Goal: Information Seeking & Learning: Check status

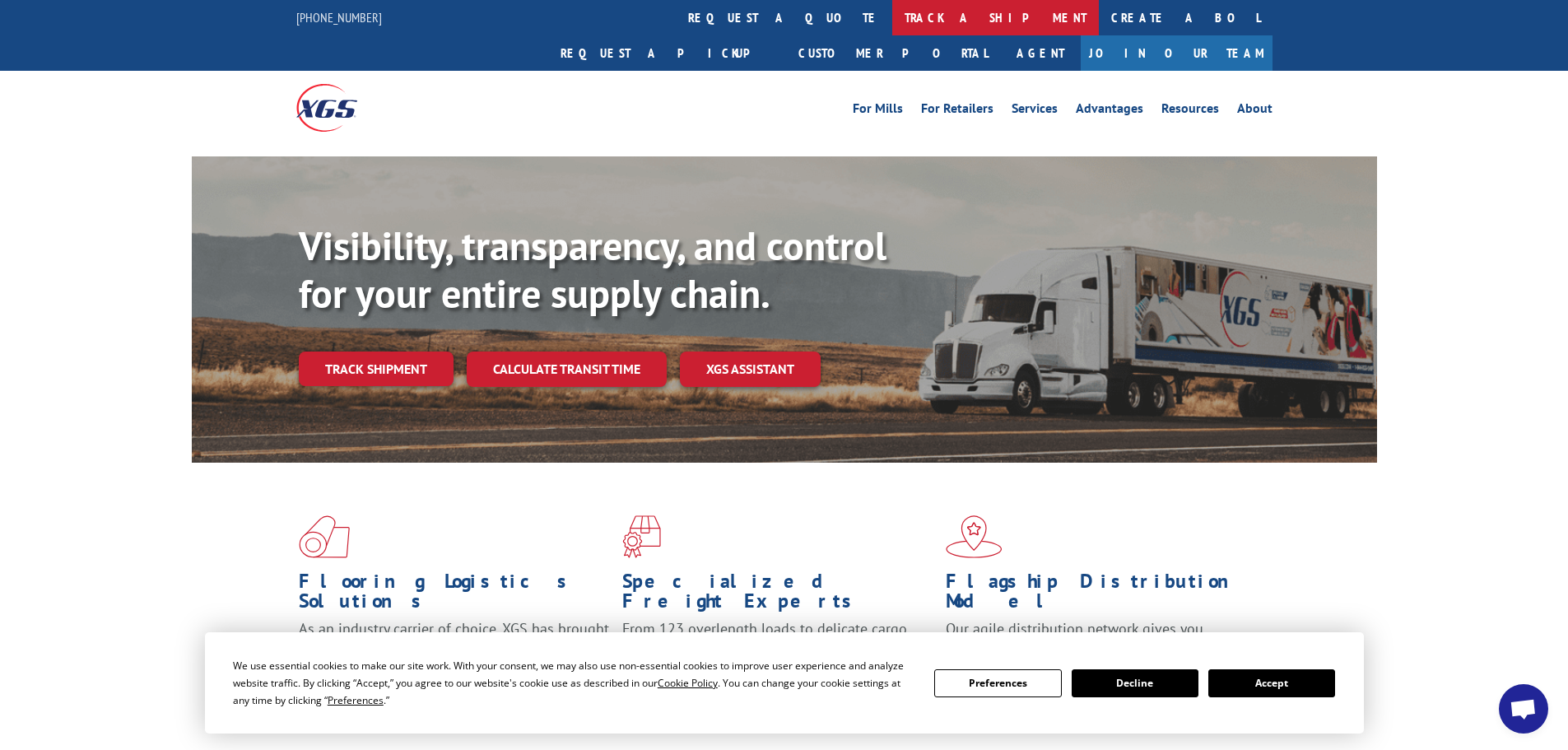
click at [892, 24] on link "track a shipment" at bounding box center [996, 17] width 207 height 36
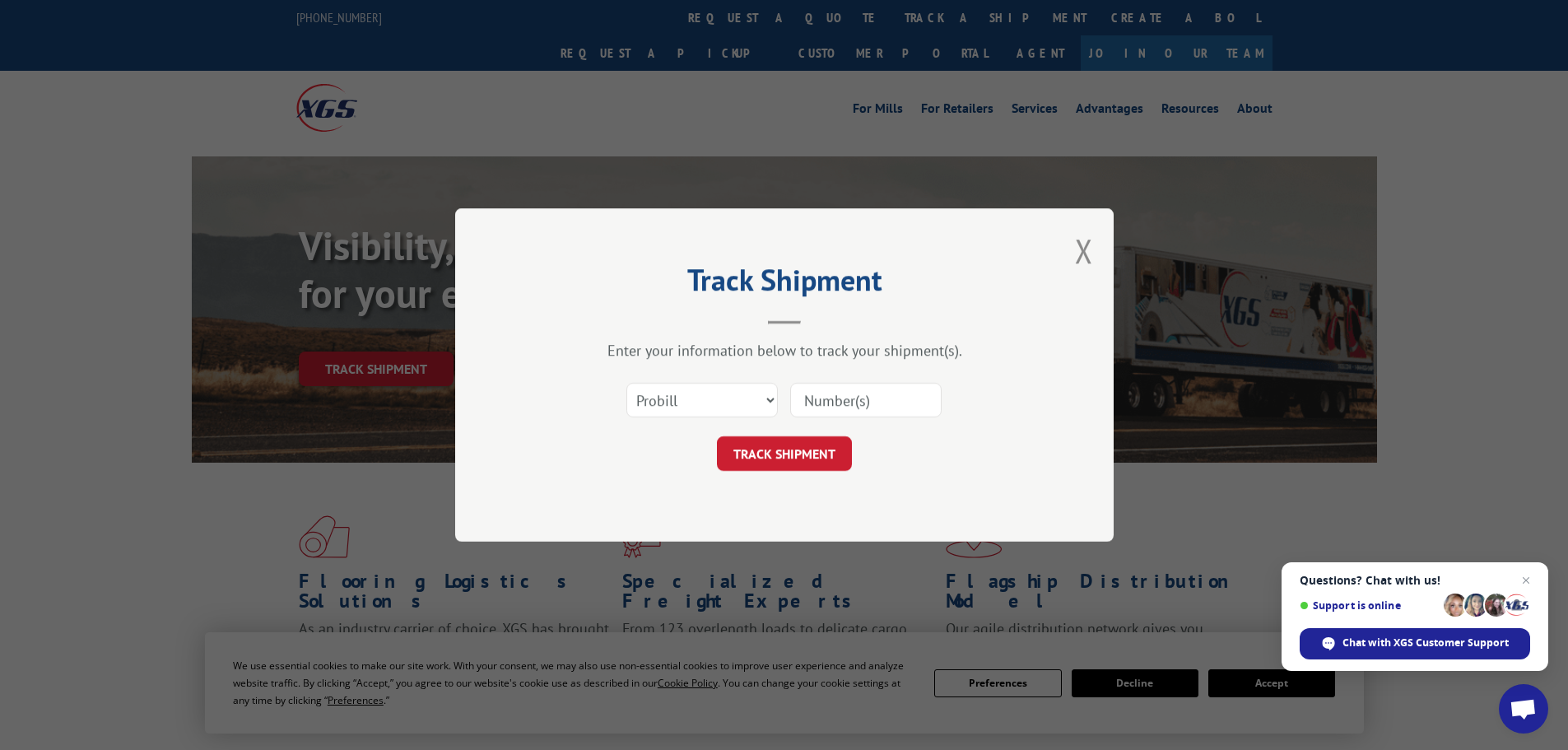
click at [854, 397] on input at bounding box center [866, 400] width 151 height 35
paste input "17521563"
type input "17521563"
click at [759, 444] on button "TRACK SHIPMENT" at bounding box center [784, 453] width 135 height 35
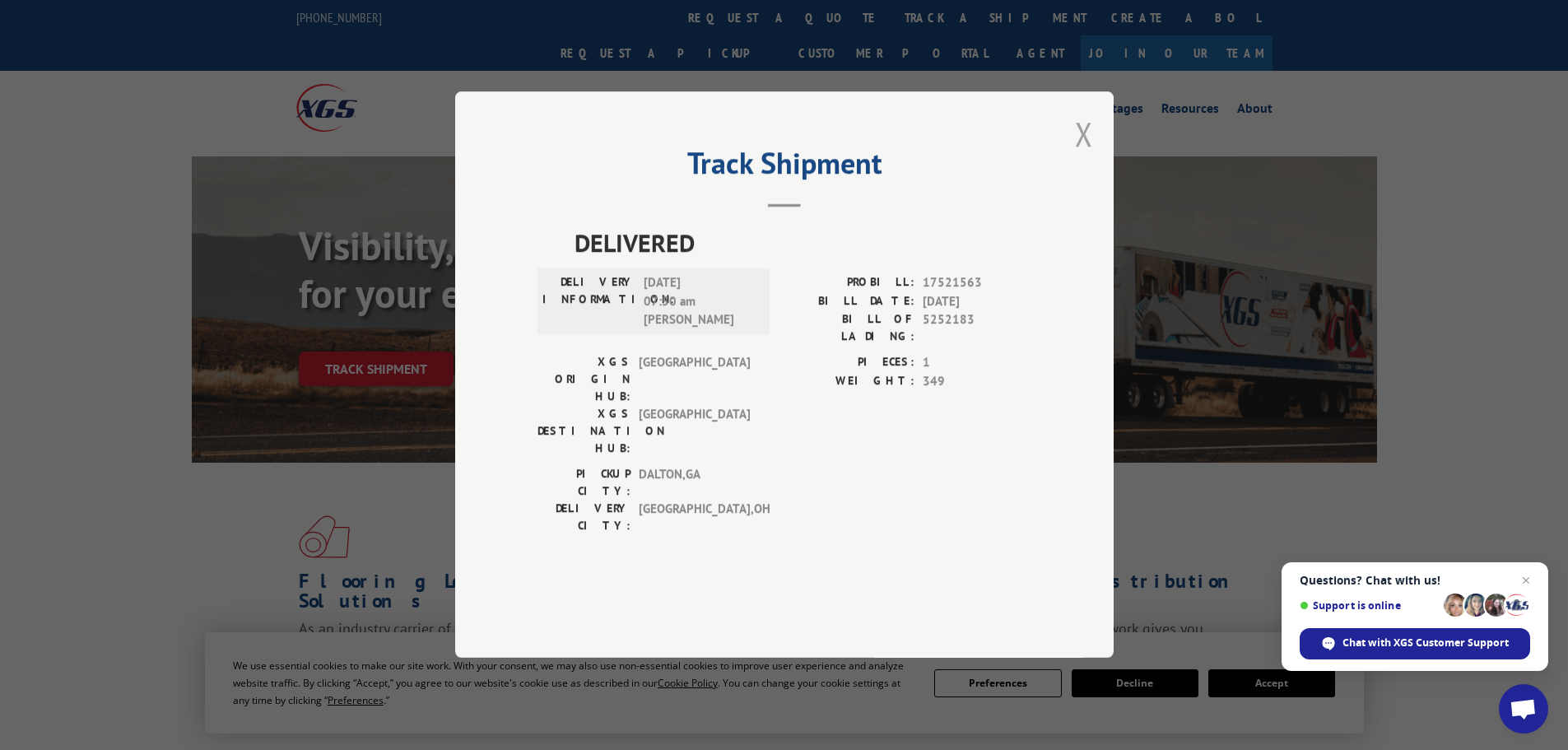
click at [1076, 156] on button "Close modal" at bounding box center [1084, 134] width 18 height 44
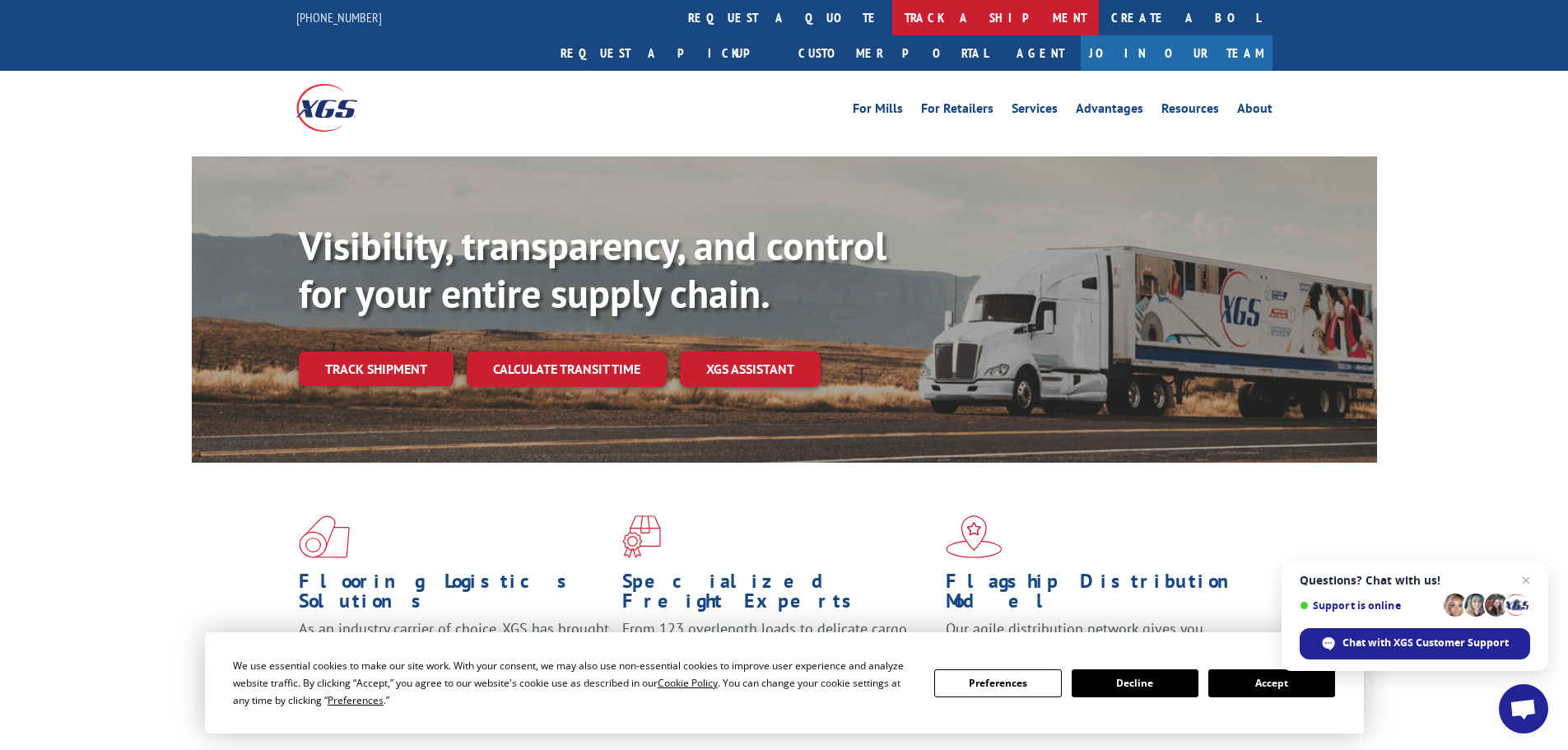
click at [892, 24] on link "track a shipment" at bounding box center [996, 17] width 207 height 36
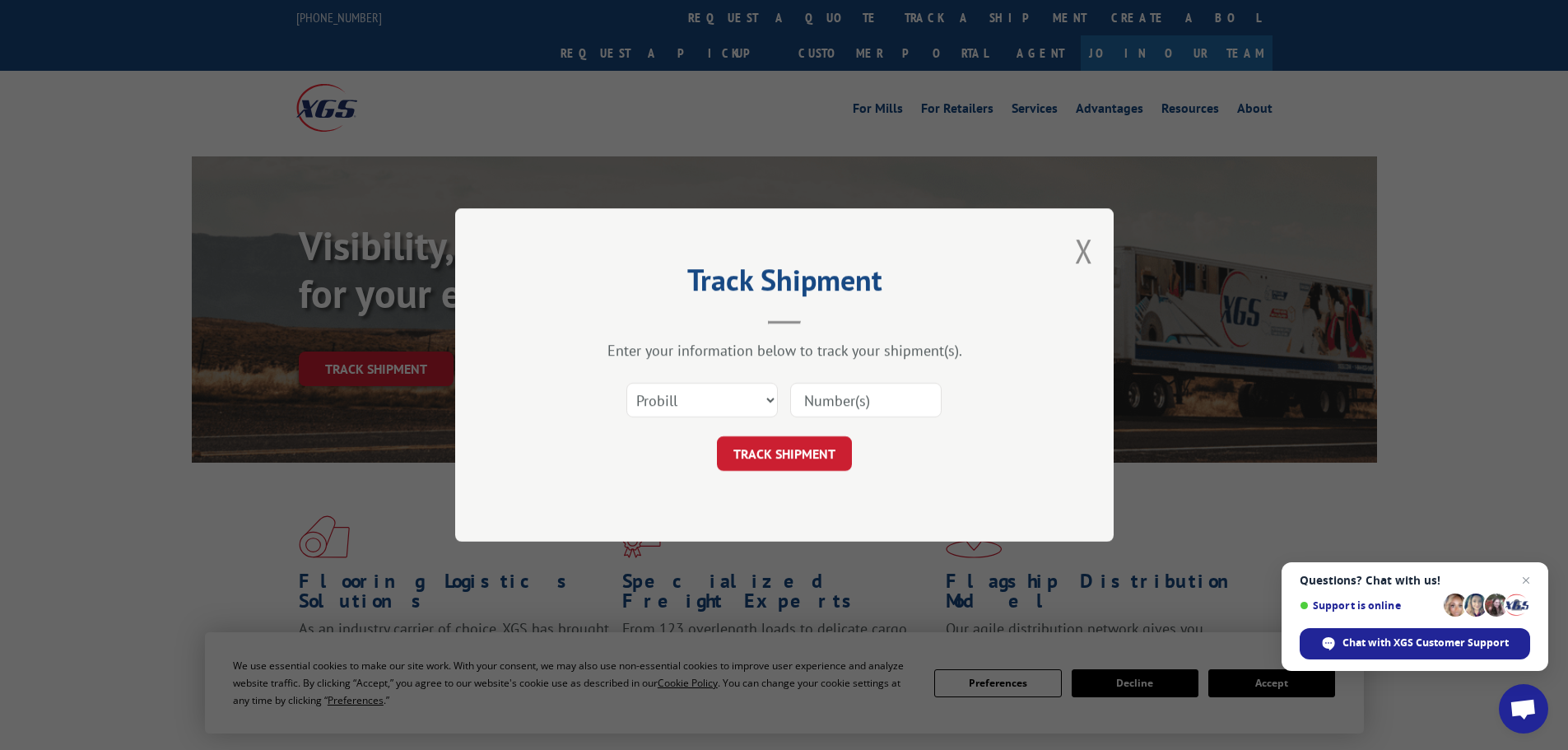
paste input "17517570"
type input "17517570"
click at [787, 444] on button "TRACK SHIPMENT" at bounding box center [784, 453] width 135 height 35
